Goal: Task Accomplishment & Management: Manage account settings

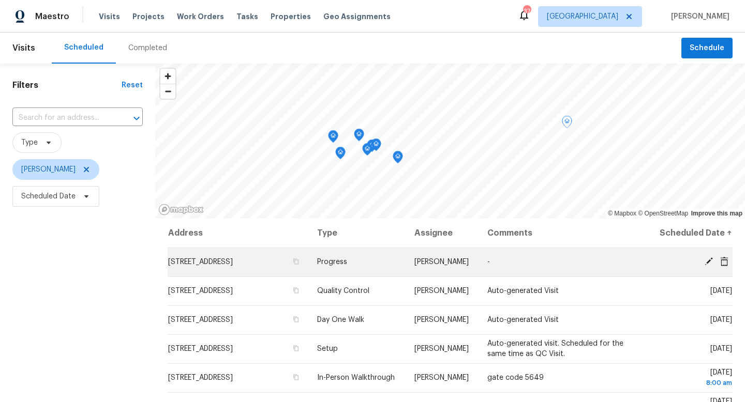
click at [723, 266] on icon at bounding box center [723, 261] width 9 height 9
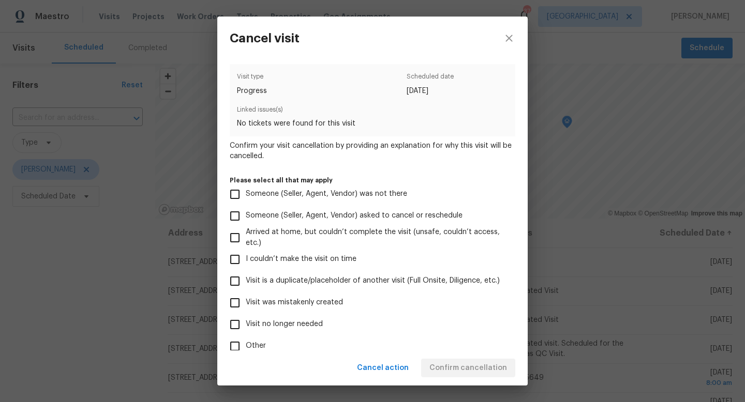
click at [255, 348] on span "Other" at bounding box center [256, 346] width 20 height 11
click at [246, 348] on input "Other" at bounding box center [235, 347] width 22 height 22
checkbox input "true"
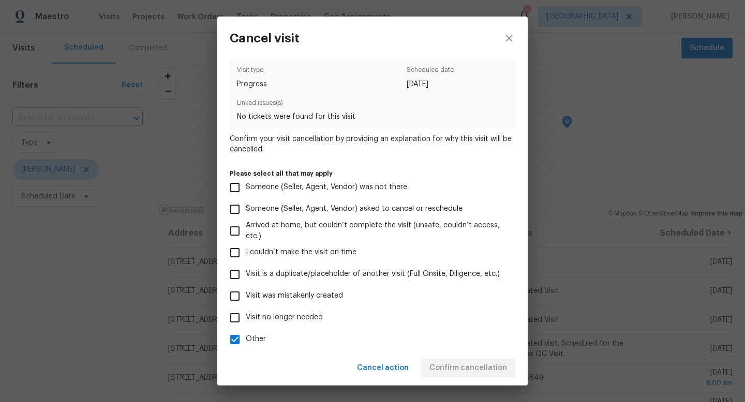
click at [281, 317] on span "Visit no longer needed" at bounding box center [284, 317] width 77 height 11
click at [246, 317] on input "Visit no longer needed" at bounding box center [235, 318] width 22 height 22
checkbox input "true"
click at [259, 336] on span "Other" at bounding box center [256, 339] width 20 height 11
click at [246, 336] on input "Other" at bounding box center [235, 340] width 22 height 22
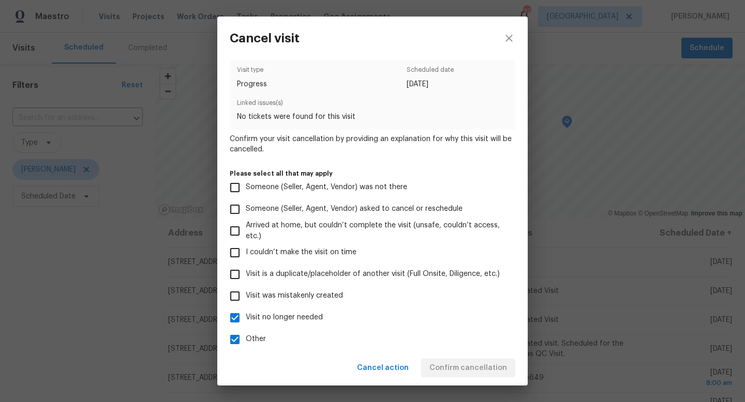
checkbox input "false"
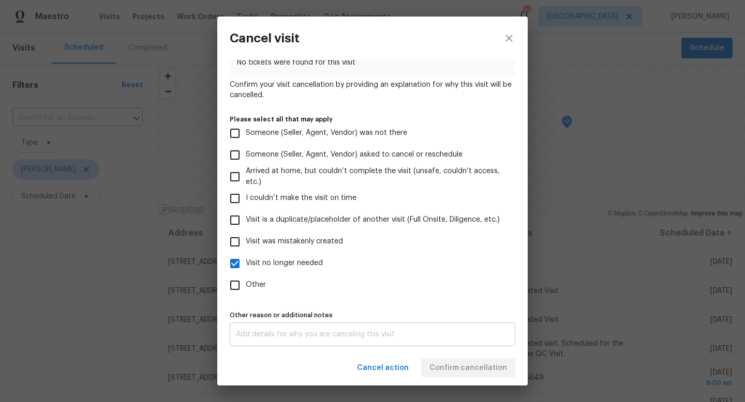
click at [327, 335] on textarea at bounding box center [372, 334] width 273 height 7
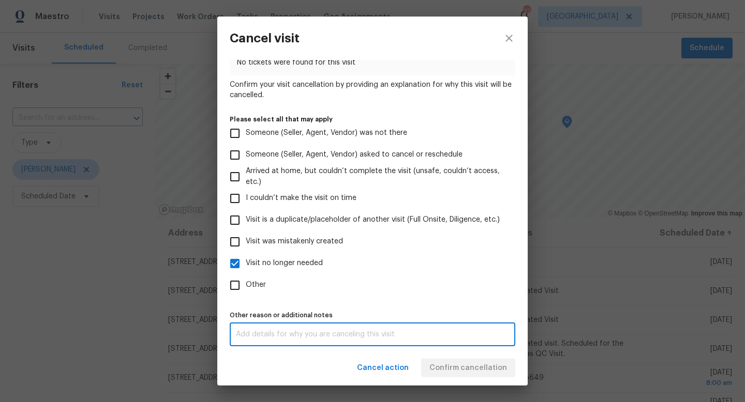
type textarea "C"
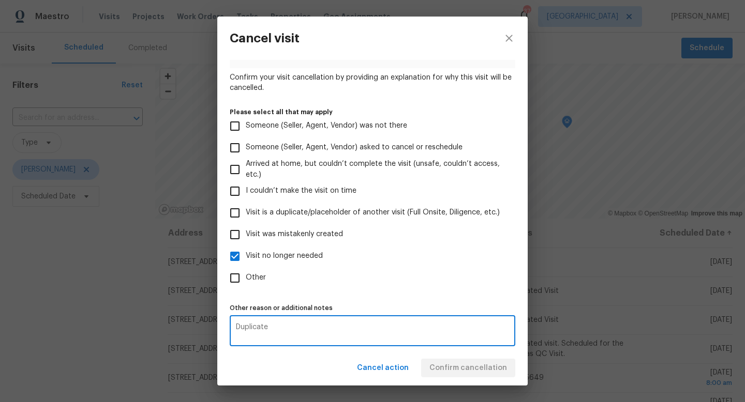
type textarea "Duplicate"
click at [458, 379] on div "Cancel action Confirm cancellation" at bounding box center [372, 369] width 310 height 36
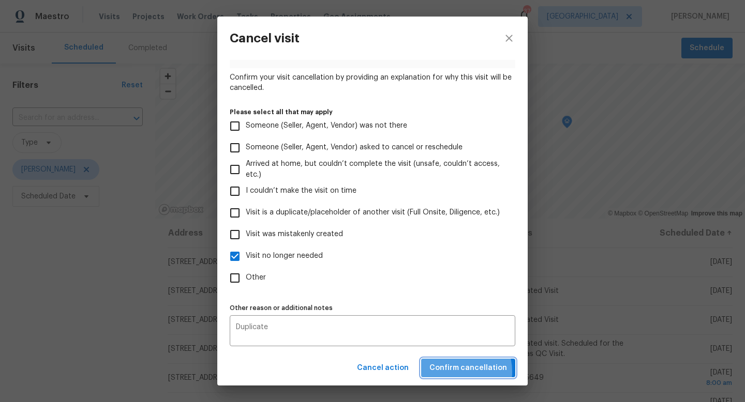
click at [458, 372] on span "Confirm cancellation" at bounding box center [468, 368] width 78 height 13
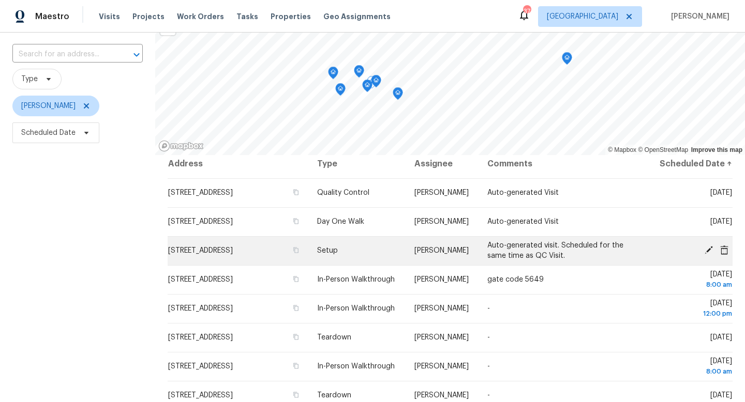
scroll to position [75, 0]
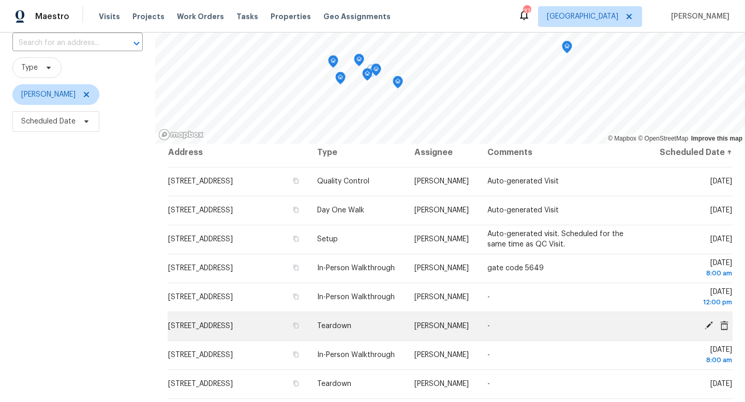
click at [706, 328] on icon at bounding box center [708, 326] width 8 height 8
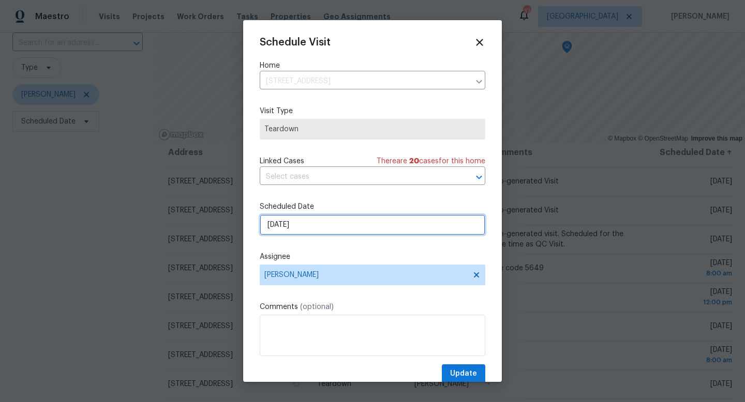
click at [338, 225] on input "10/12/2025" at bounding box center [372, 225] width 225 height 21
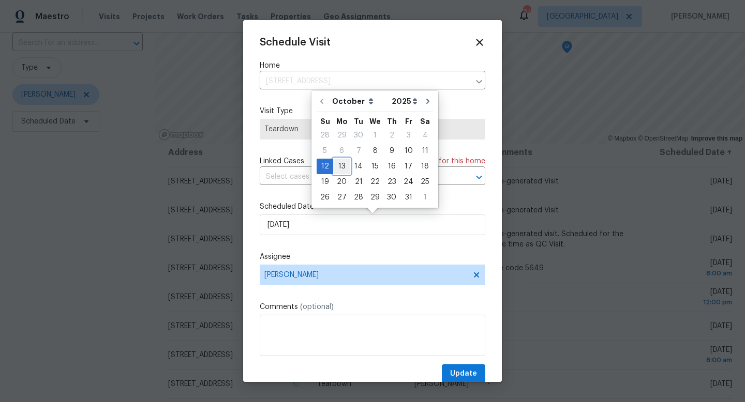
click at [345, 165] on div "13" at bounding box center [341, 166] width 17 height 14
type input "10/13/2025"
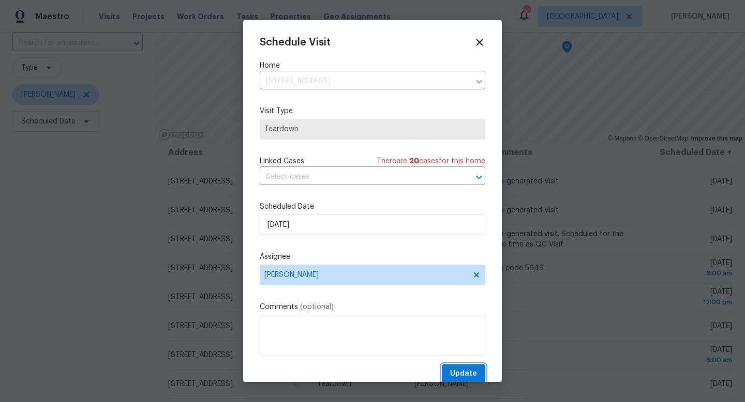
click at [462, 380] on span "Update" at bounding box center [463, 374] width 27 height 13
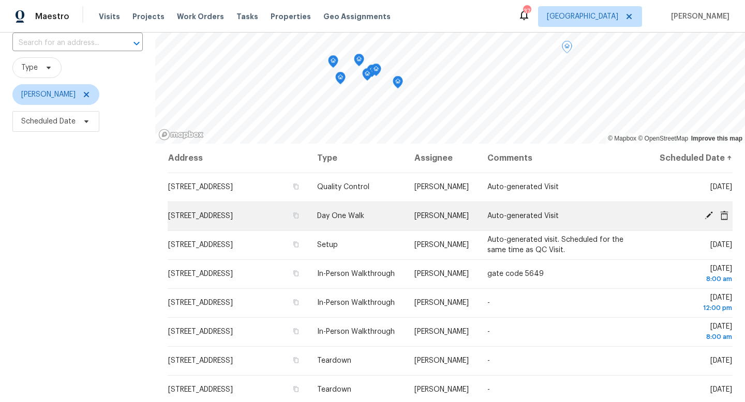
scroll to position [0, 0]
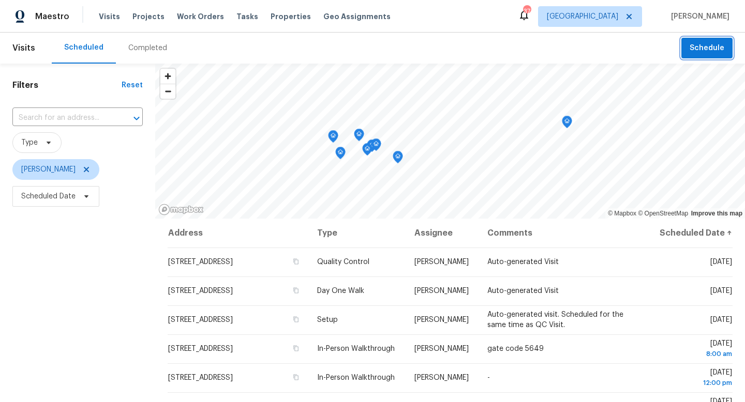
click at [696, 46] on span "Schedule" at bounding box center [706, 48] width 35 height 13
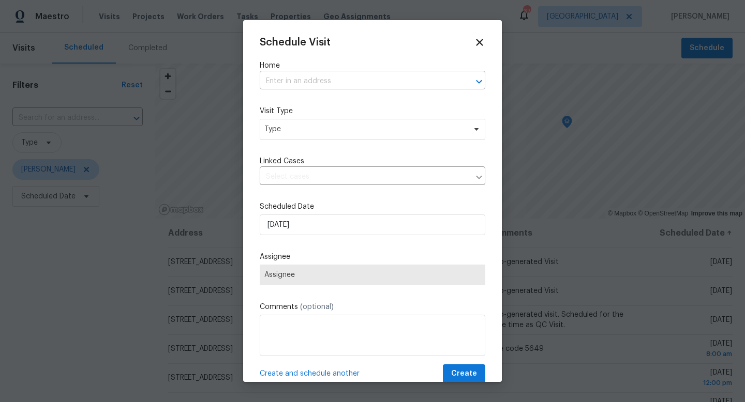
click at [352, 78] on input "text" at bounding box center [358, 81] width 196 height 16
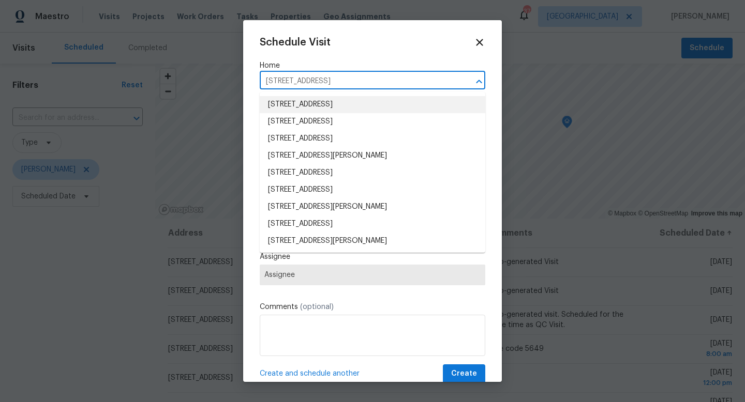
type input "13807 Carlow Park Dr, Riverview, FL 3357"
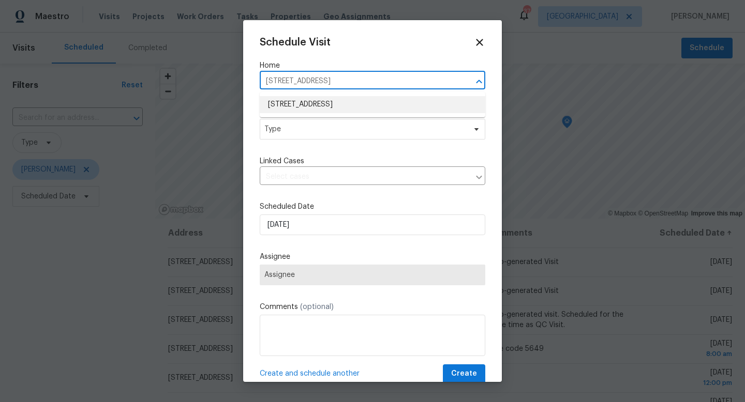
drag, startPoint x: 454, startPoint y: 87, endPoint x: 247, endPoint y: 85, distance: 207.9
click at [247, 85] on div "Schedule Visit Home 13807 Carlow Park Dr, Riverview, FL 3357 ​ Visit Type Type …" at bounding box center [372, 201] width 259 height 362
type input "807 old darby"
click at [276, 103] on li "807 Old Darby St, Seffner, FL 33584" at bounding box center [372, 104] width 225 height 17
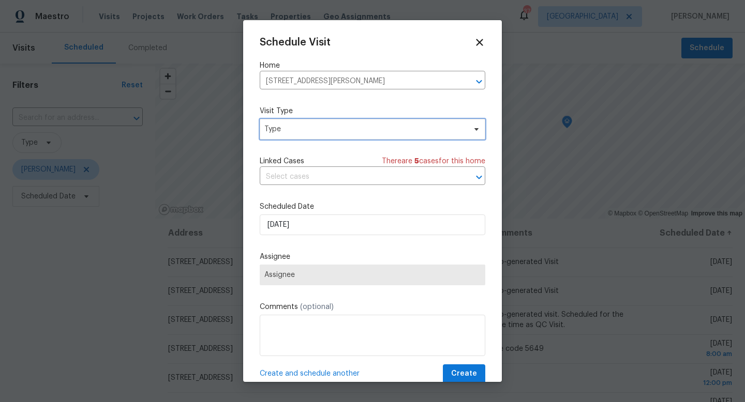
click at [276, 130] on span "Type" at bounding box center [364, 129] width 201 height 10
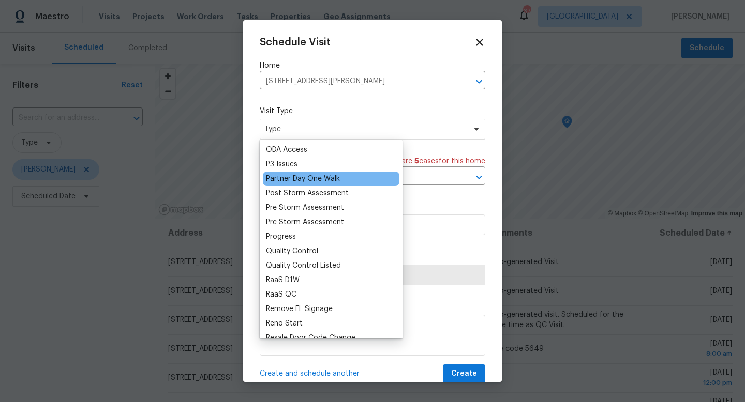
scroll to position [608, 0]
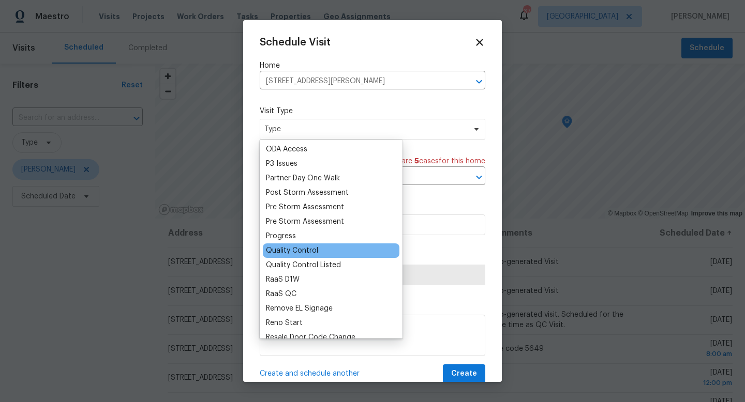
click at [287, 244] on div "Quality Control" at bounding box center [331, 251] width 136 height 14
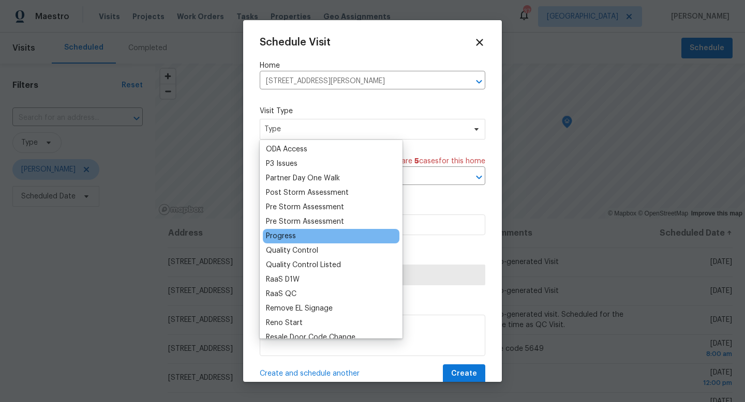
click at [287, 239] on div "Progress" at bounding box center [281, 236] width 30 height 10
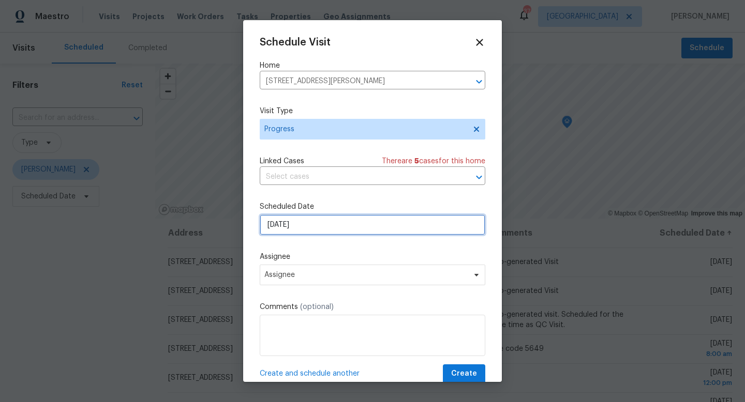
click at [288, 228] on input "[DATE]" at bounding box center [372, 225] width 225 height 21
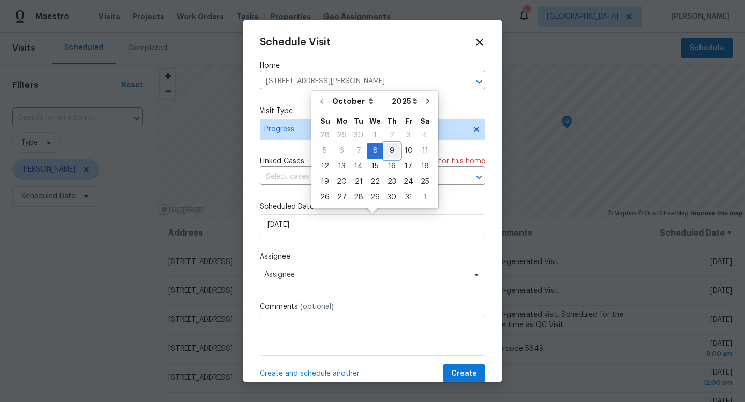
click at [390, 155] on div "9" at bounding box center [391, 151] width 17 height 14
type input "[DATE]"
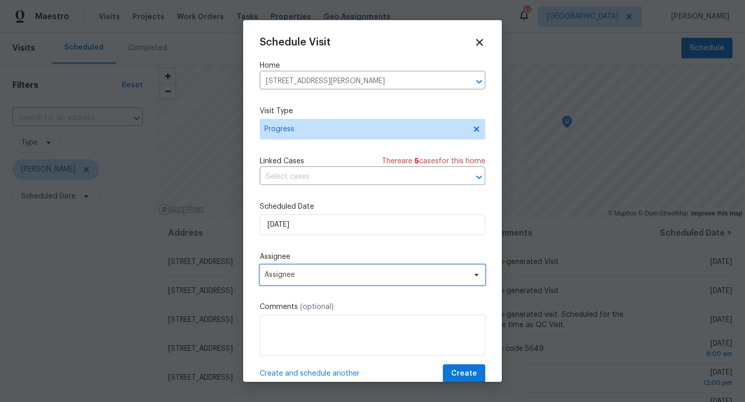
click at [301, 280] on span "Assignee" at bounding box center [372, 275] width 225 height 21
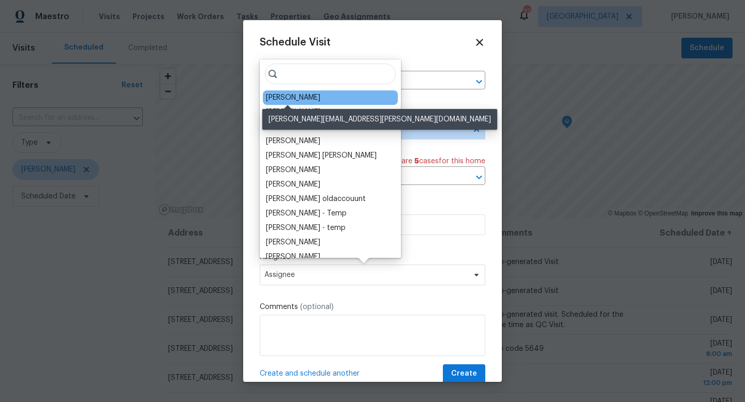
click at [297, 99] on div "[PERSON_NAME]" at bounding box center [293, 98] width 54 height 10
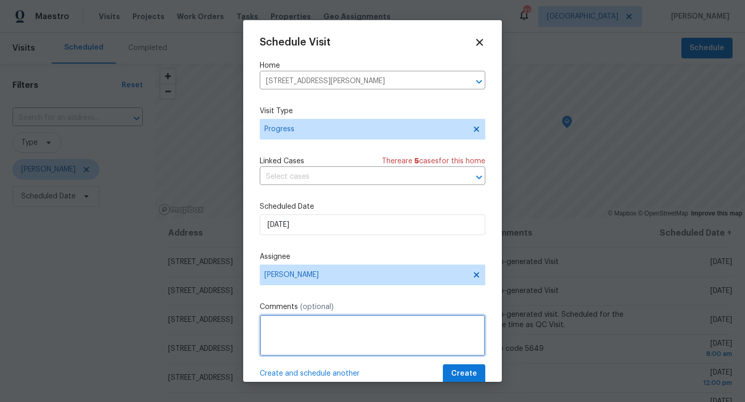
click at [302, 339] on textarea at bounding box center [372, 335] width 225 height 41
type textarea "LWO QC"
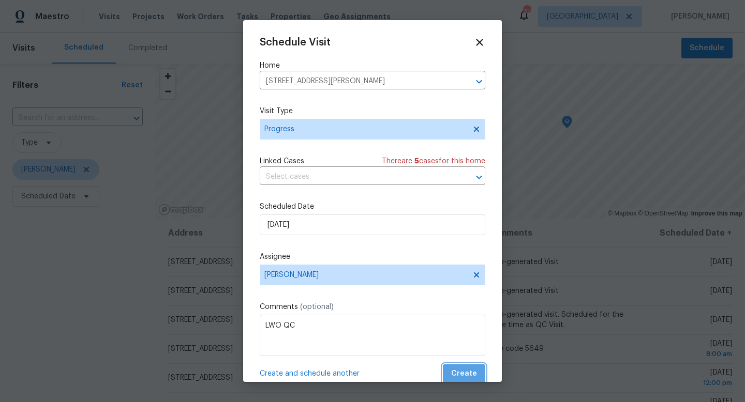
click at [465, 369] on span "Create" at bounding box center [464, 374] width 26 height 13
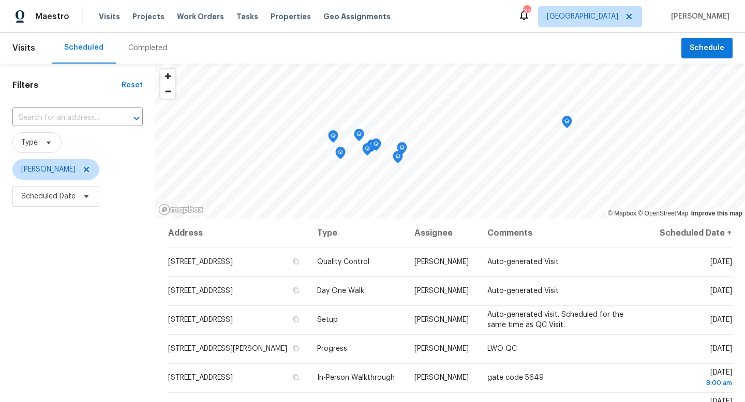
click at [703, 59] on header "Visits Scheduled Completed Schedule" at bounding box center [372, 48] width 745 height 31
click at [701, 53] on span "Schedule" at bounding box center [706, 48] width 35 height 13
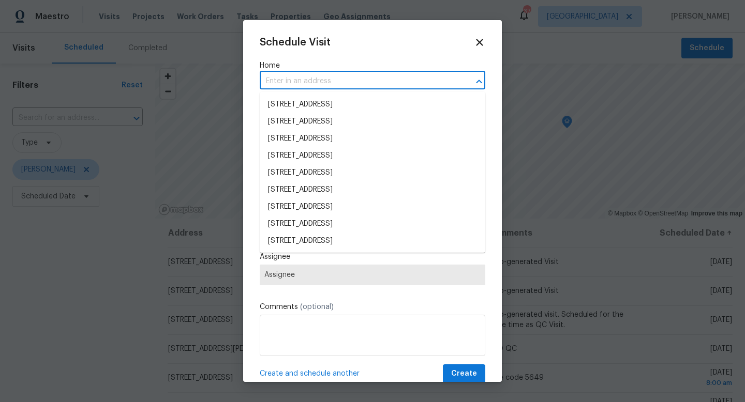
click at [313, 81] on input "text" at bounding box center [358, 81] width 196 height 16
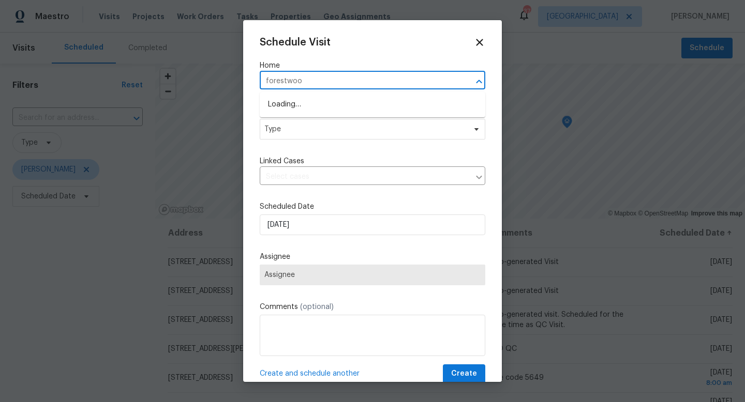
type input "forestwood"
click at [298, 123] on li "2905 Forestwood Dr, Seffner, FL 33584" at bounding box center [372, 121] width 225 height 17
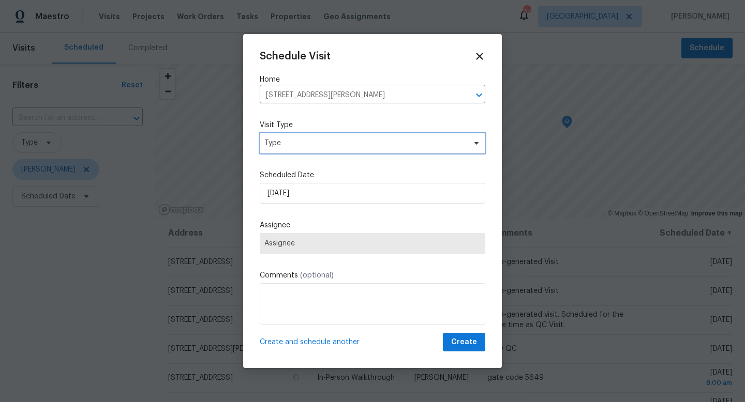
click at [294, 138] on span "Type" at bounding box center [364, 143] width 201 height 10
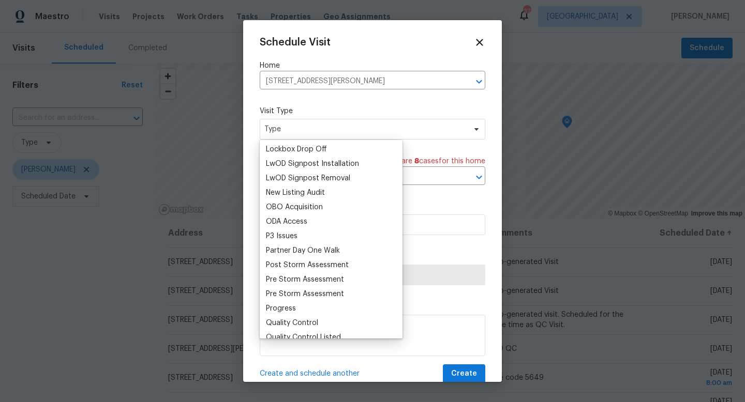
scroll to position [549, 0]
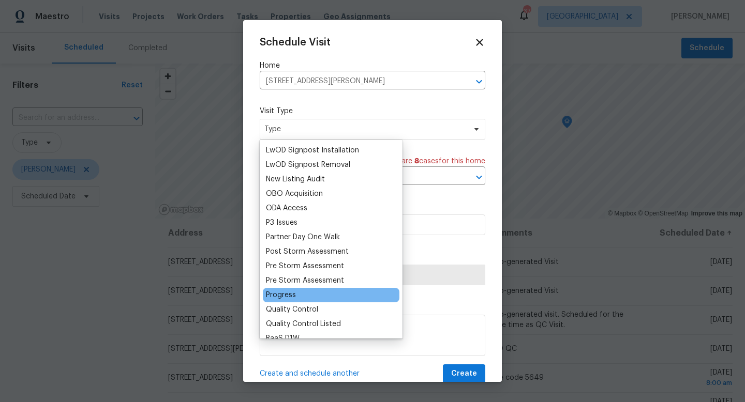
click at [289, 296] on div "Progress" at bounding box center [281, 295] width 30 height 10
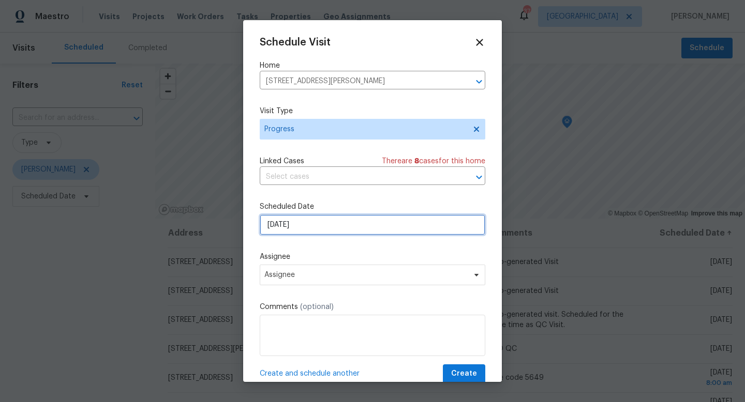
click at [306, 217] on input "[DATE]" at bounding box center [372, 225] width 225 height 21
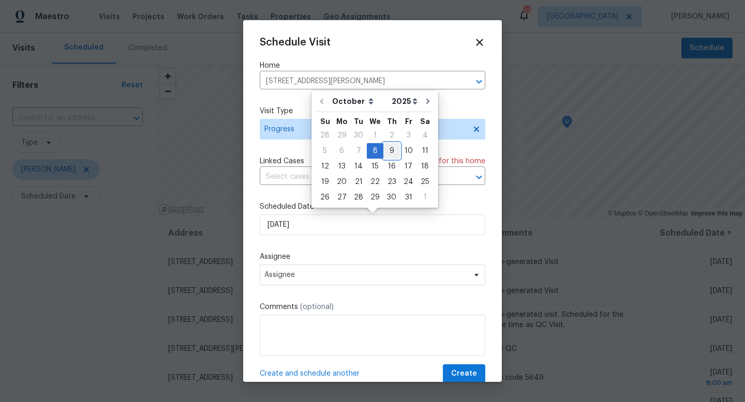
click at [388, 148] on div "9" at bounding box center [391, 151] width 17 height 14
type input "[DATE]"
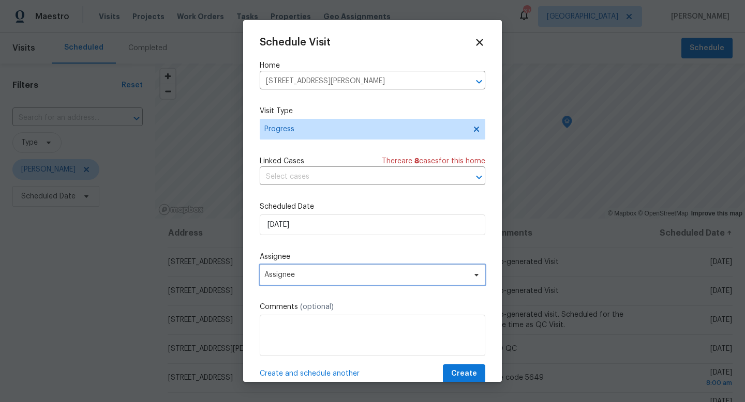
click at [295, 280] on span "Assignee" at bounding box center [372, 275] width 225 height 21
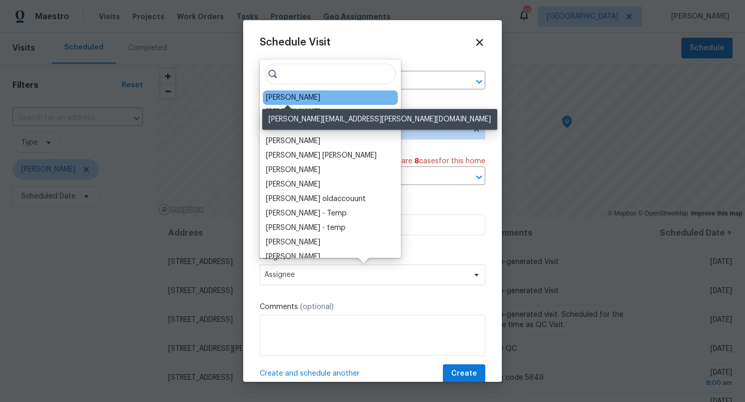
click at [293, 97] on div "[PERSON_NAME]" at bounding box center [293, 98] width 54 height 10
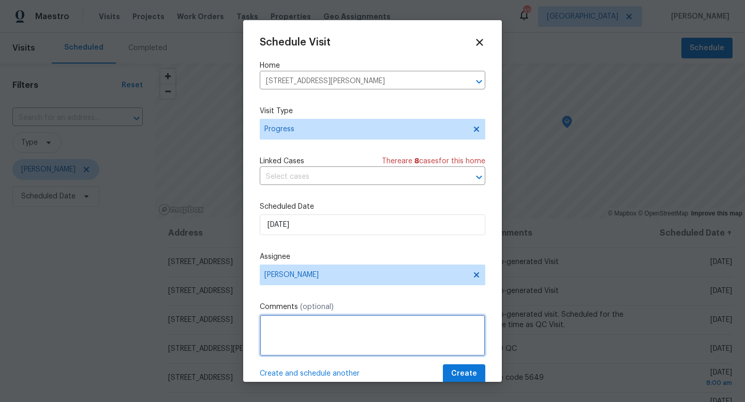
click at [328, 348] on textarea at bounding box center [372, 335] width 225 height 41
type textarea "Confirming no security issues."
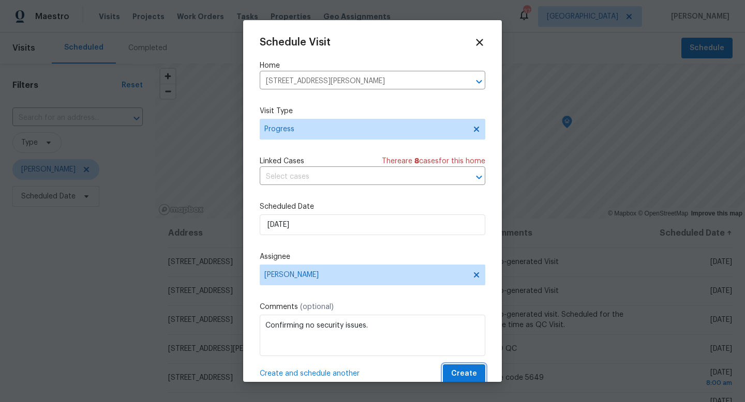
click at [463, 378] on span "Create" at bounding box center [464, 374] width 26 height 13
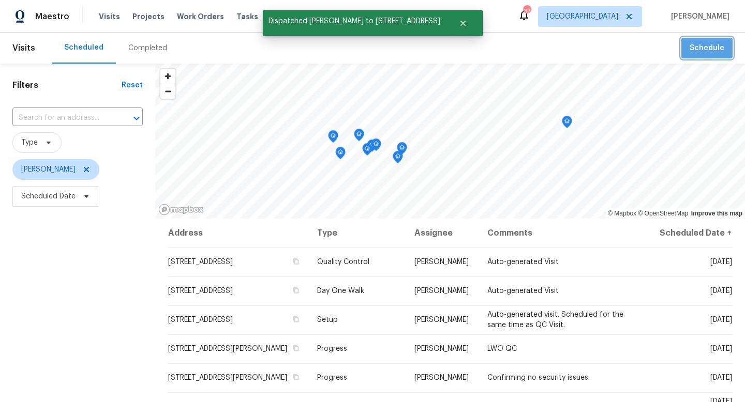
click at [697, 54] on button "Schedule" at bounding box center [706, 48] width 51 height 21
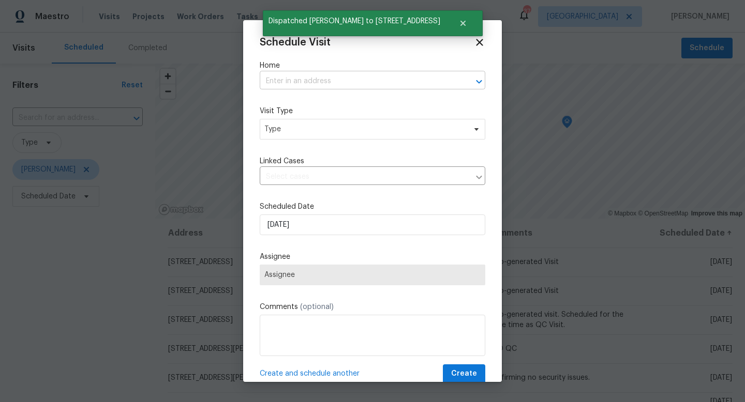
click at [394, 80] on input "text" at bounding box center [358, 81] width 196 height 16
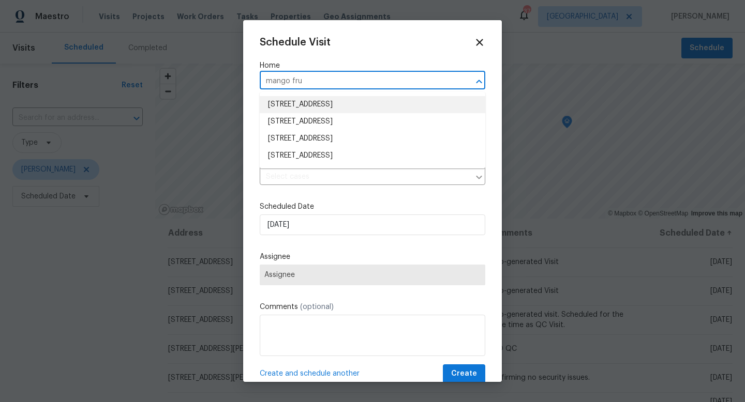
type input "mango fru"
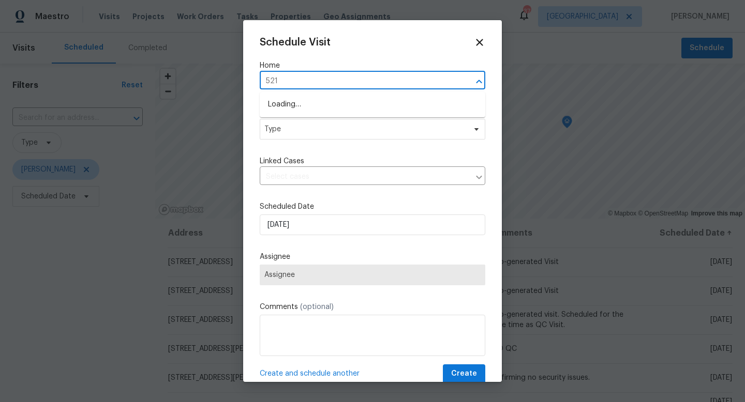
type input "5211"
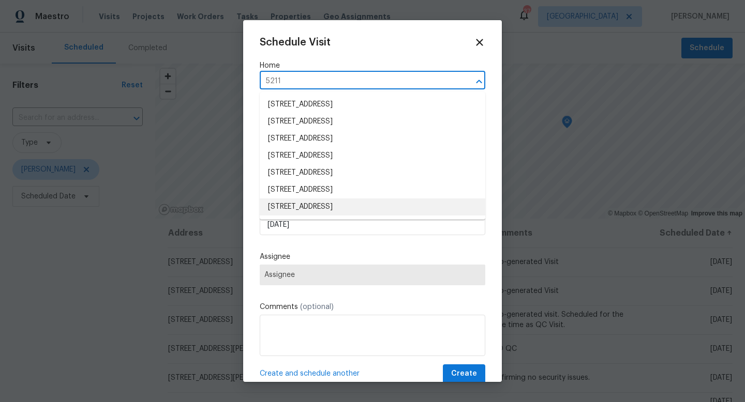
click at [300, 208] on li "5211 Mango Fruit St, Seffner, FL 33584" at bounding box center [372, 207] width 225 height 17
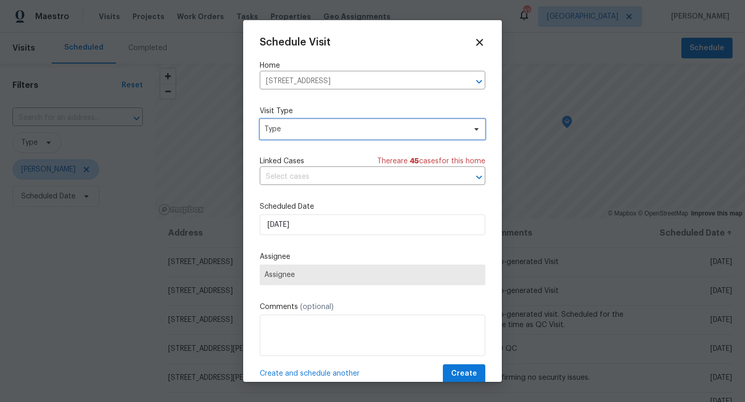
click at [291, 129] on span "Type" at bounding box center [364, 129] width 201 height 10
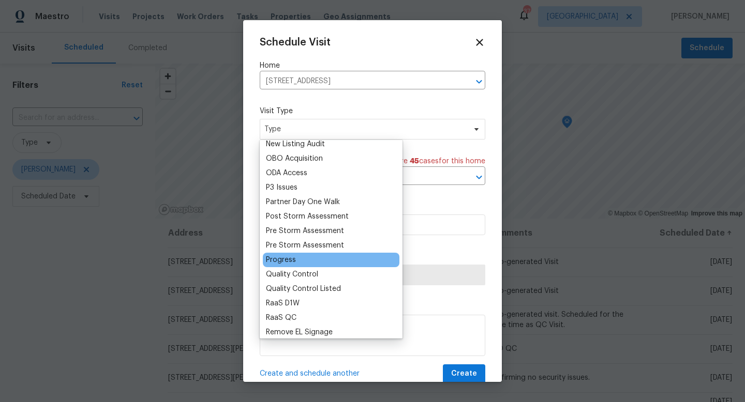
scroll to position [585, 0]
click at [290, 264] on div "Progress" at bounding box center [281, 259] width 30 height 10
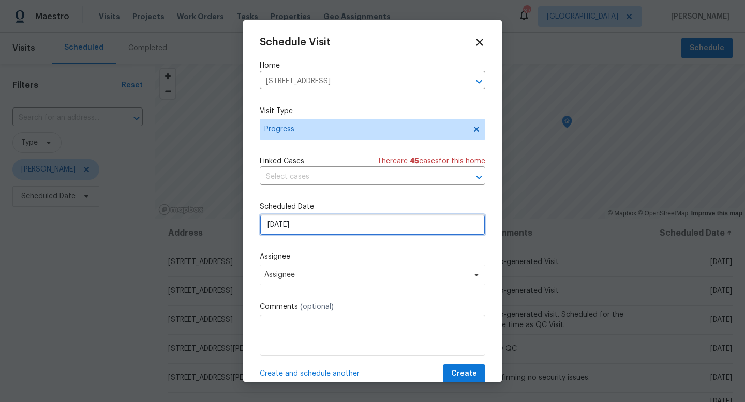
click at [297, 231] on input "[DATE]" at bounding box center [372, 225] width 225 height 21
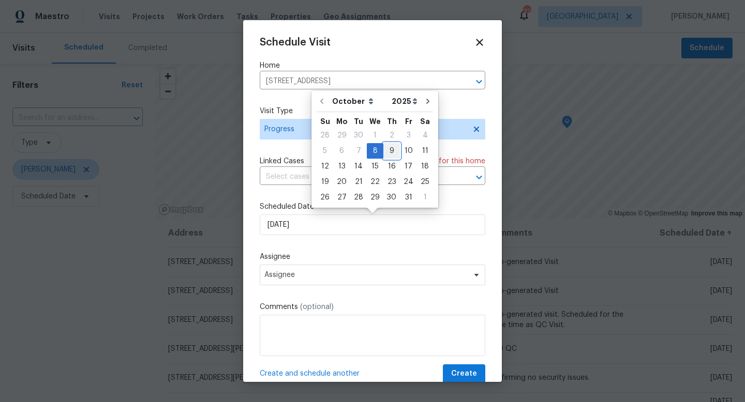
click at [390, 154] on div "9" at bounding box center [391, 151] width 17 height 14
type input "[DATE]"
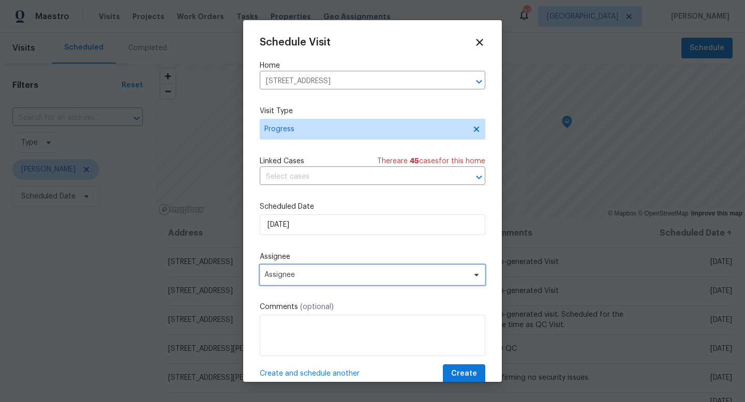
click at [311, 275] on span "Assignee" at bounding box center [365, 275] width 203 height 8
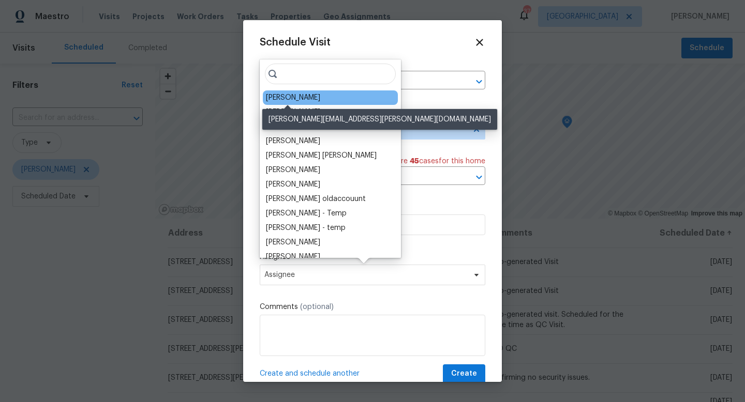
click at [286, 98] on div "[PERSON_NAME]" at bounding box center [293, 98] width 54 height 10
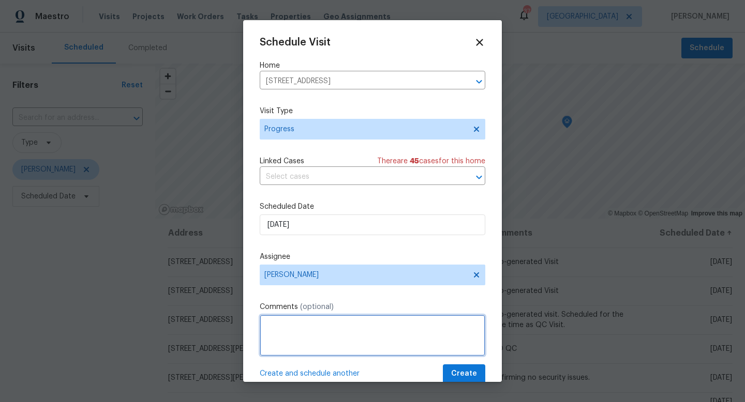
click at [293, 337] on textarea at bounding box center [372, 335] width 225 height 41
type textarea "LWO QC"
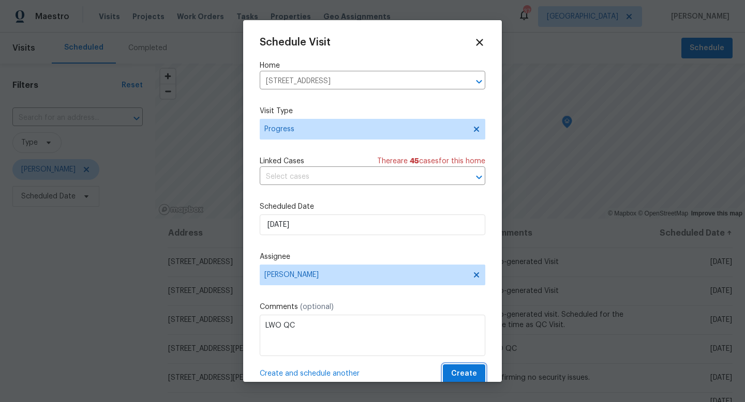
click at [482, 378] on button "Create" at bounding box center [464, 373] width 42 height 19
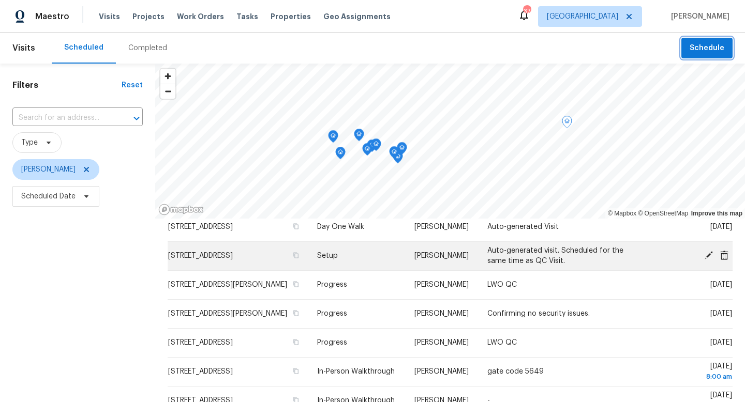
scroll to position [65, 0]
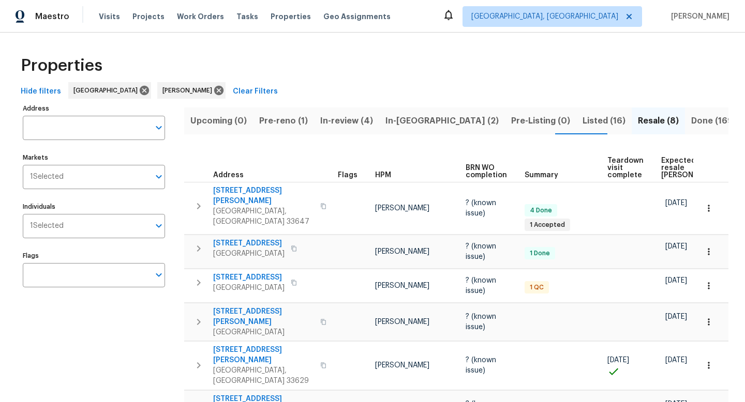
click at [347, 118] on span "In-review (4)" at bounding box center [346, 121] width 53 height 14
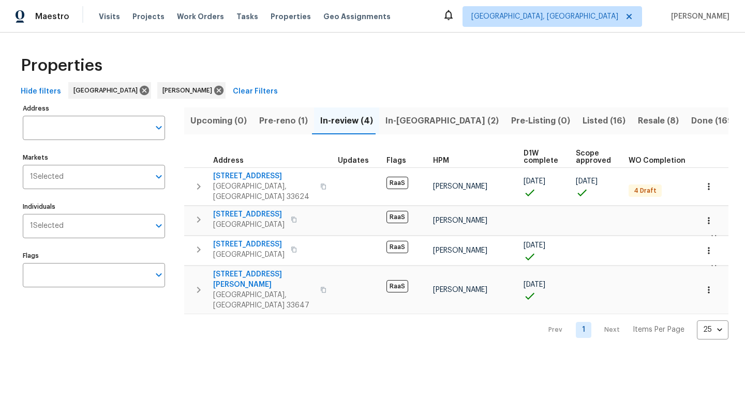
click at [412, 123] on span "In-reno (2)" at bounding box center [441, 121] width 113 height 14
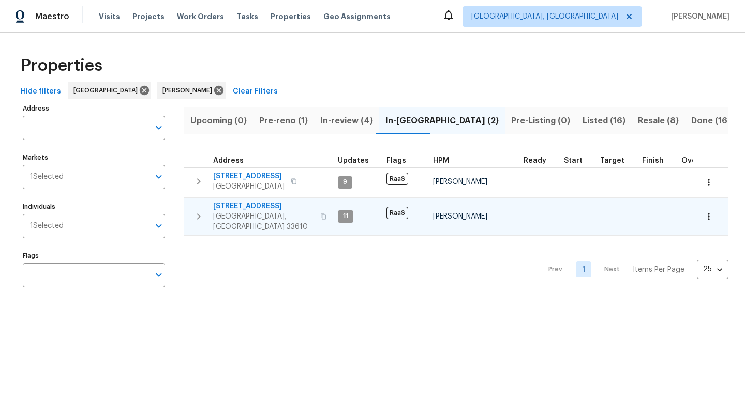
click at [253, 208] on span "3720 E Idlewild Ave" at bounding box center [263, 206] width 101 height 10
click at [277, 126] on span "Pre-reno (1)" at bounding box center [283, 121] width 49 height 14
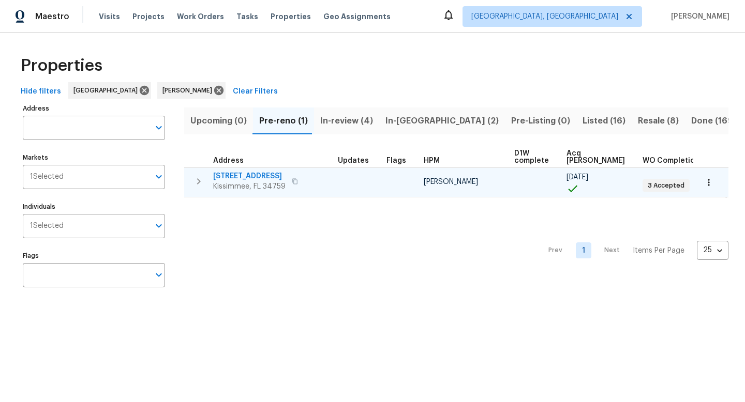
click at [239, 176] on span "113 Venice Ln" at bounding box center [249, 176] width 72 height 10
click at [709, 183] on icon "button" at bounding box center [708, 182] width 10 height 10
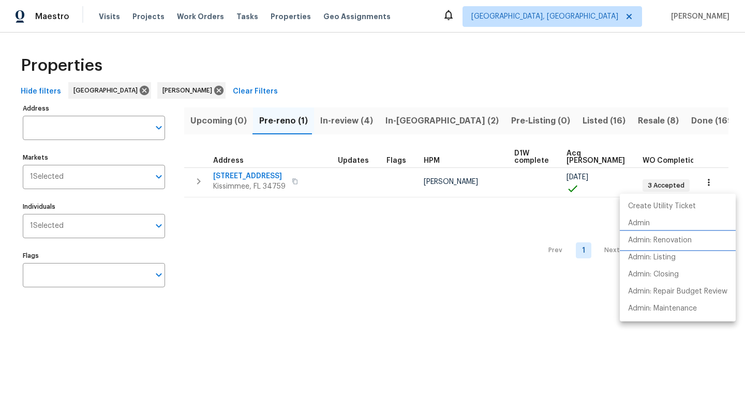
click at [665, 238] on p "Admin: Renovation" at bounding box center [660, 240] width 64 height 11
click at [520, 121] on div at bounding box center [372, 201] width 745 height 402
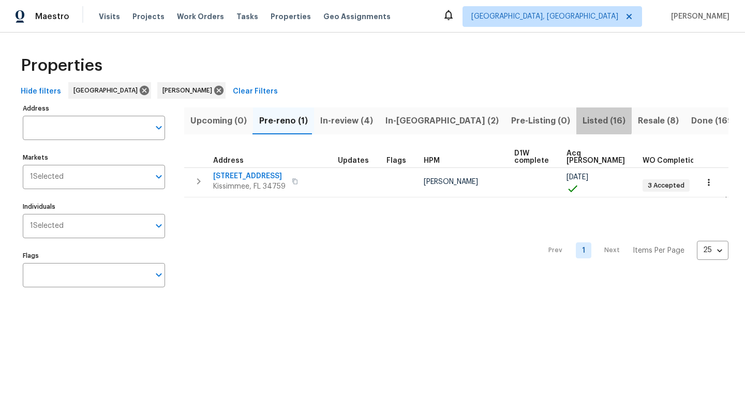
click at [582, 120] on span "Listed (16)" at bounding box center [603, 121] width 43 height 14
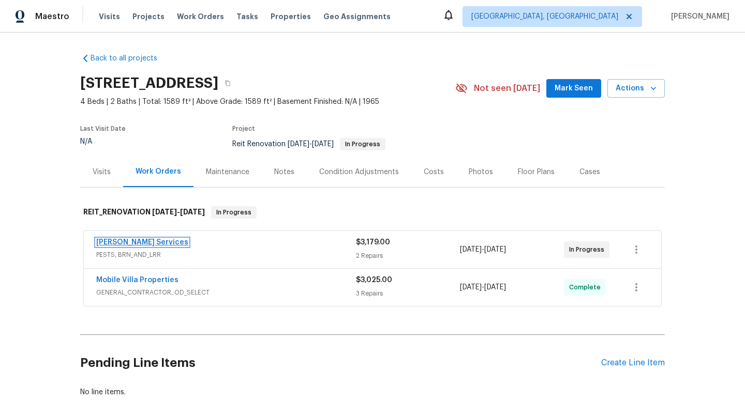
click at [146, 243] on link "Massey Services" at bounding box center [142, 242] width 92 height 7
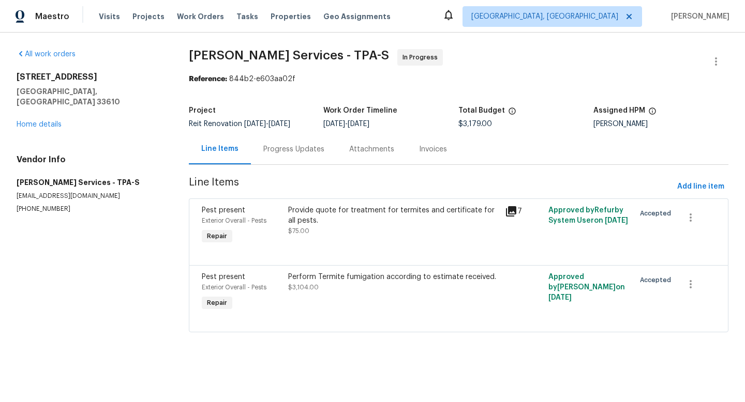
click at [294, 150] on div "Progress Updates" at bounding box center [293, 149] width 61 height 10
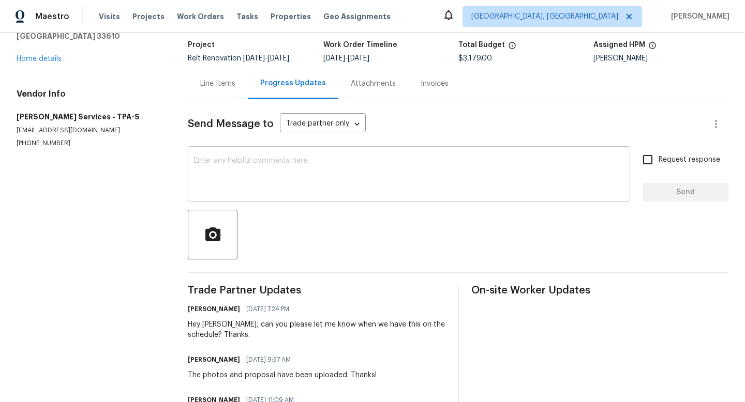
scroll to position [66, 0]
click at [219, 81] on div "Line Items" at bounding box center [217, 83] width 35 height 10
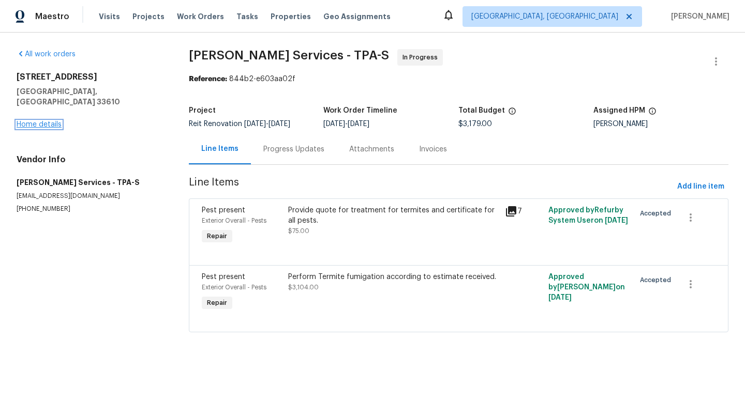
click at [39, 121] on link "Home details" at bounding box center [39, 124] width 45 height 7
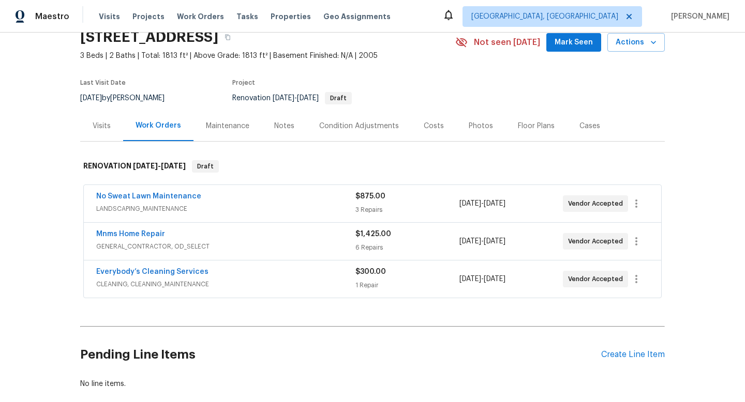
scroll to position [42, 0]
